Goal: Information Seeking & Learning: Learn about a topic

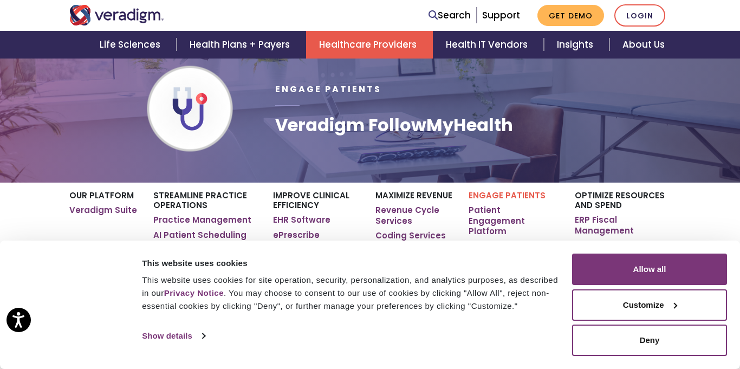
scroll to position [72, 0]
click at [183, 236] on link "AI Patient Scheduling" at bounding box center [199, 234] width 93 height 11
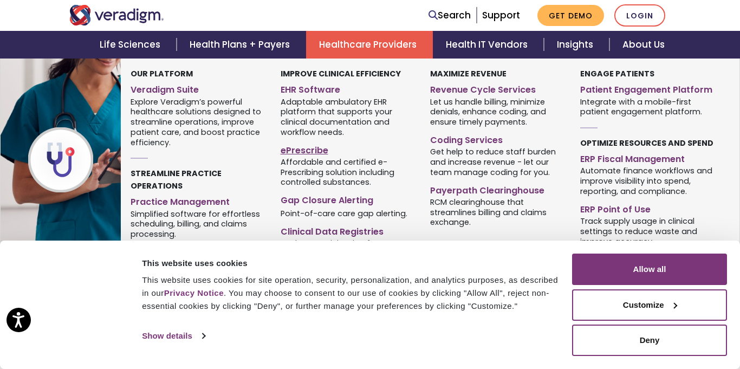
scroll to position [1152, 0]
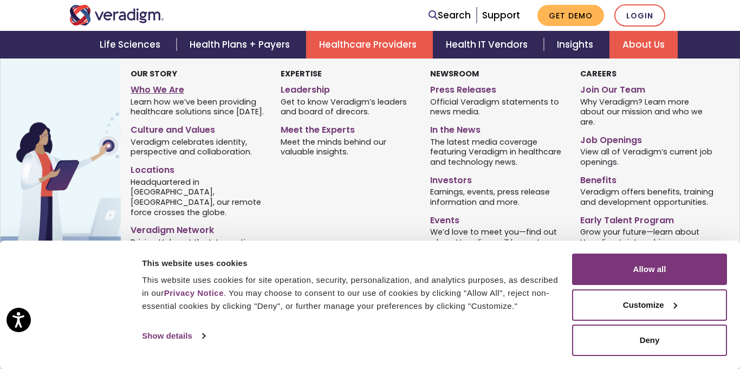
click at [157, 89] on link "Who We Are" at bounding box center [198, 88] width 134 height 16
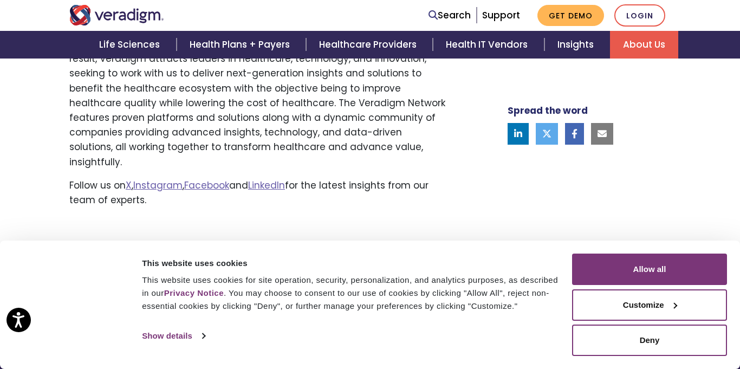
scroll to position [950, 0]
